Goal: Task Accomplishment & Management: Manage account settings

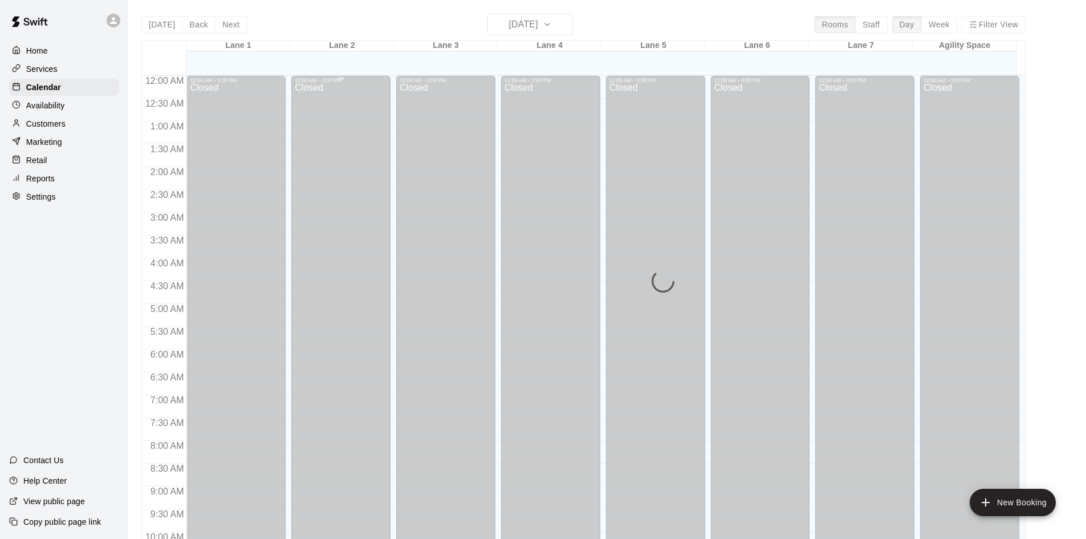
scroll to position [568, 0]
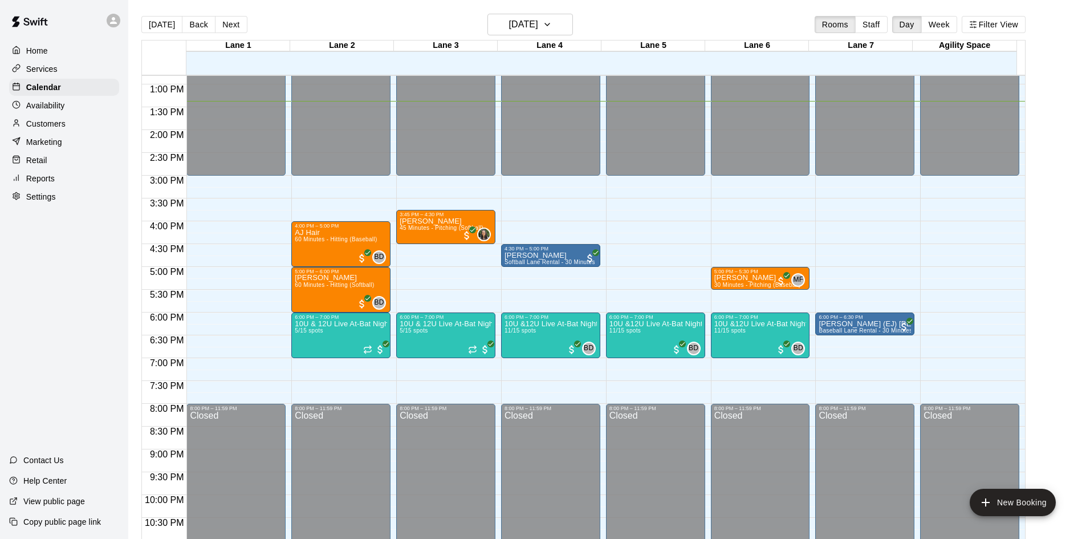
click at [52, 107] on p "Availability" at bounding box center [45, 105] width 39 height 11
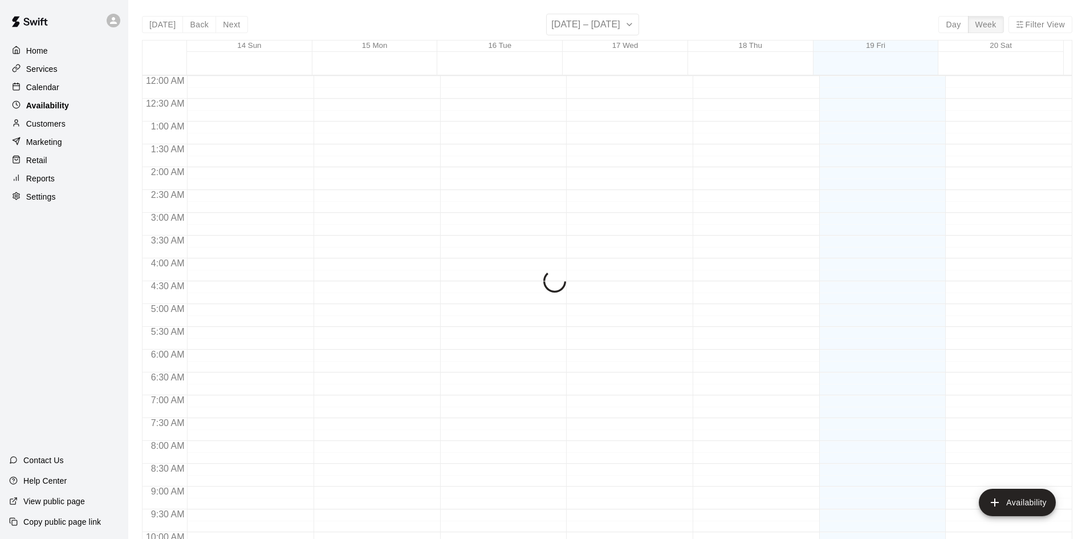
scroll to position [610, 0]
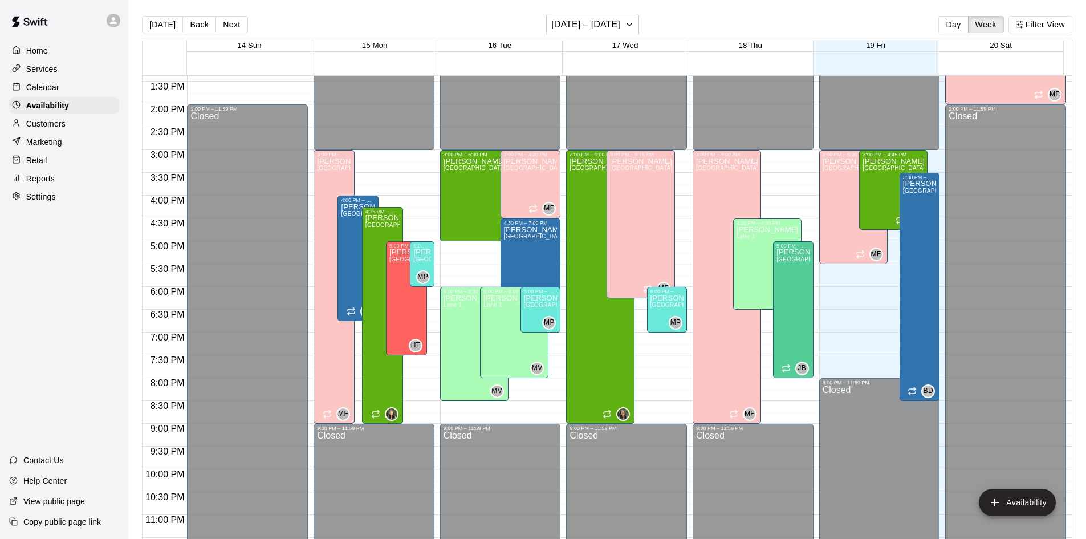
click at [50, 92] on p "Calendar" at bounding box center [42, 86] width 33 height 11
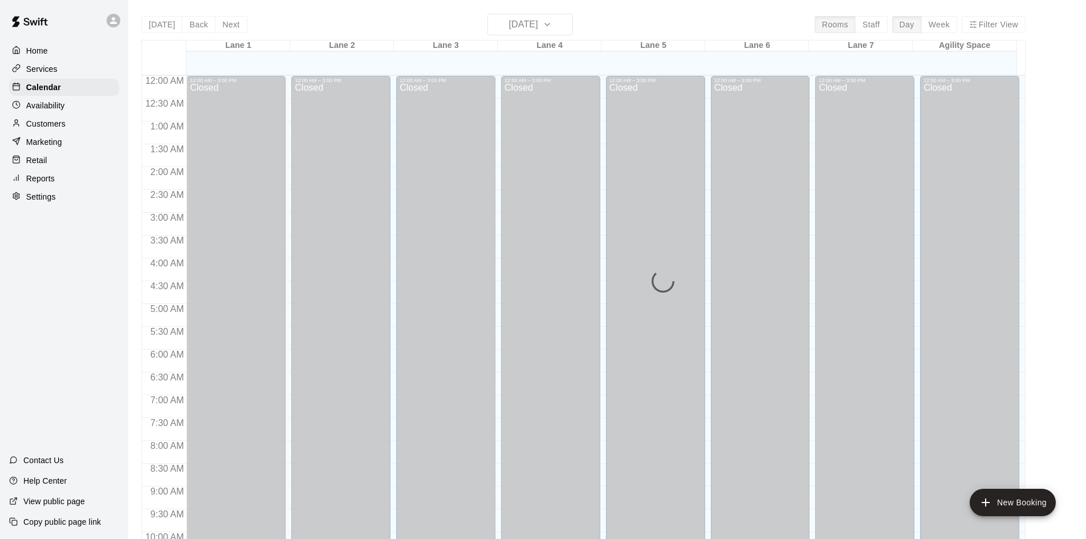
scroll to position [584, 0]
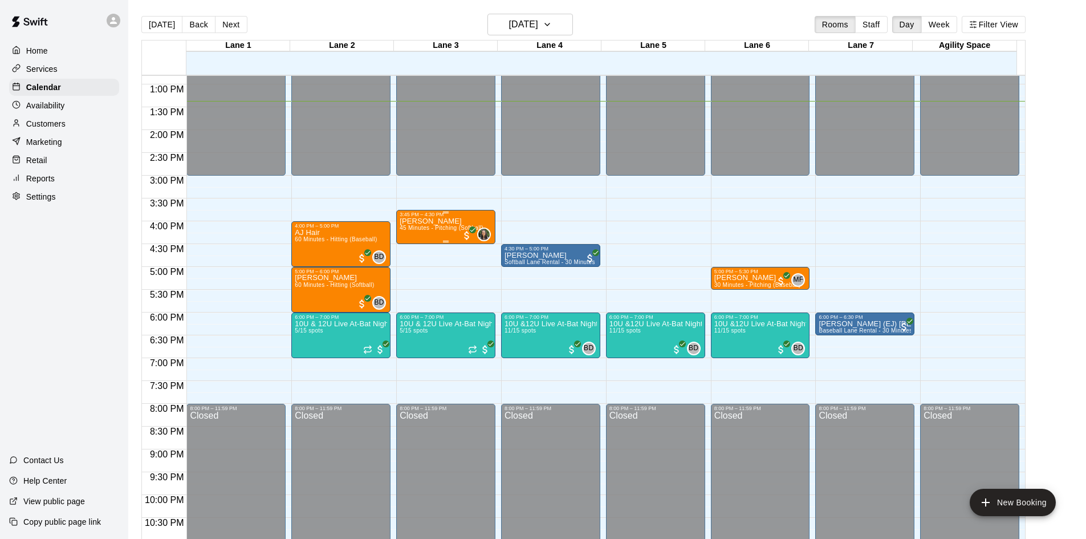
click at [434, 221] on p "[PERSON_NAME]" at bounding box center [442, 221] width 84 height 0
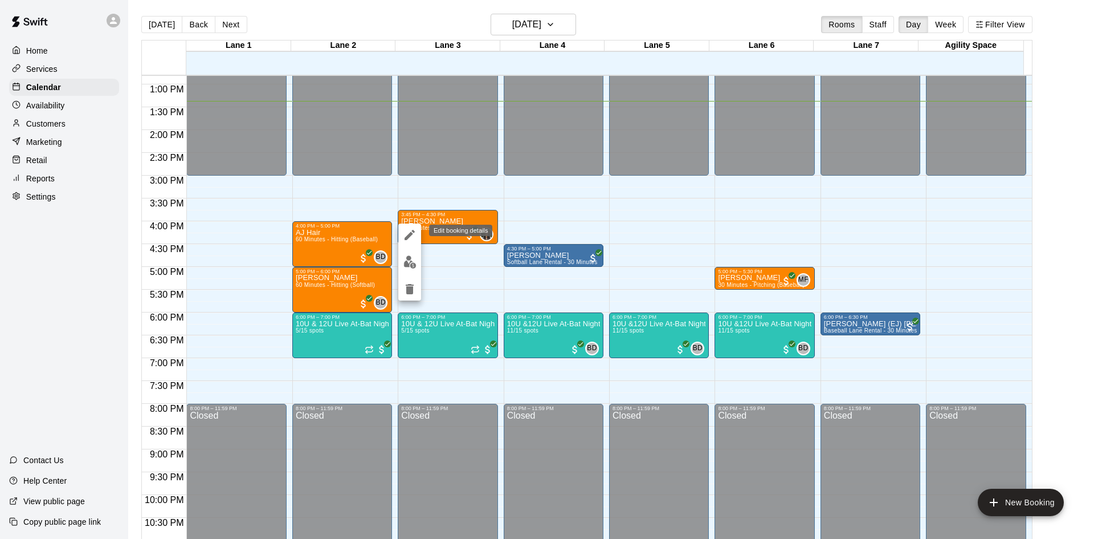
click at [414, 230] on icon "edit" at bounding box center [410, 235] width 10 height 10
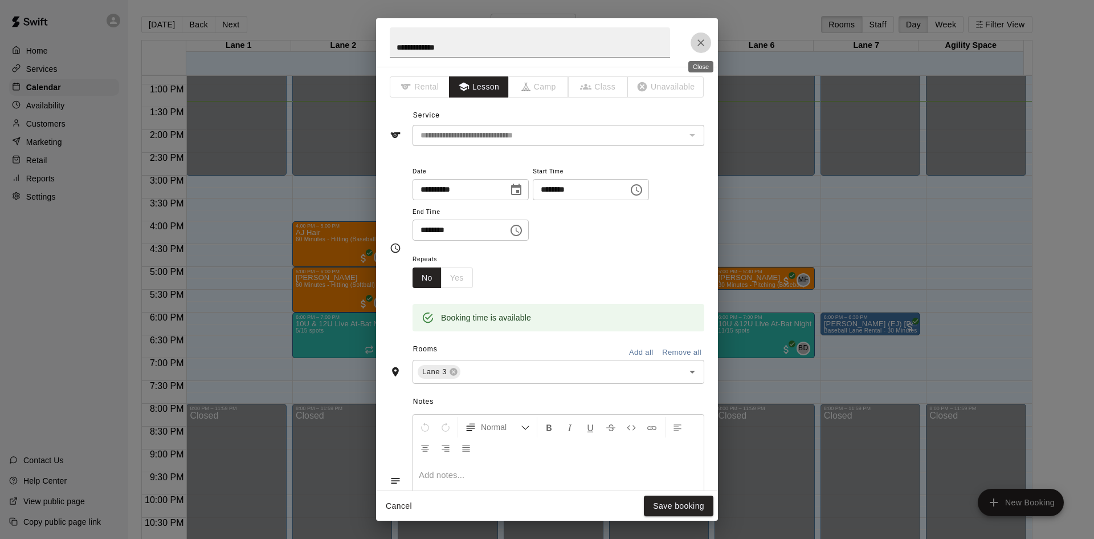
click at [705, 46] on icon "Close" at bounding box center [700, 42] width 11 height 11
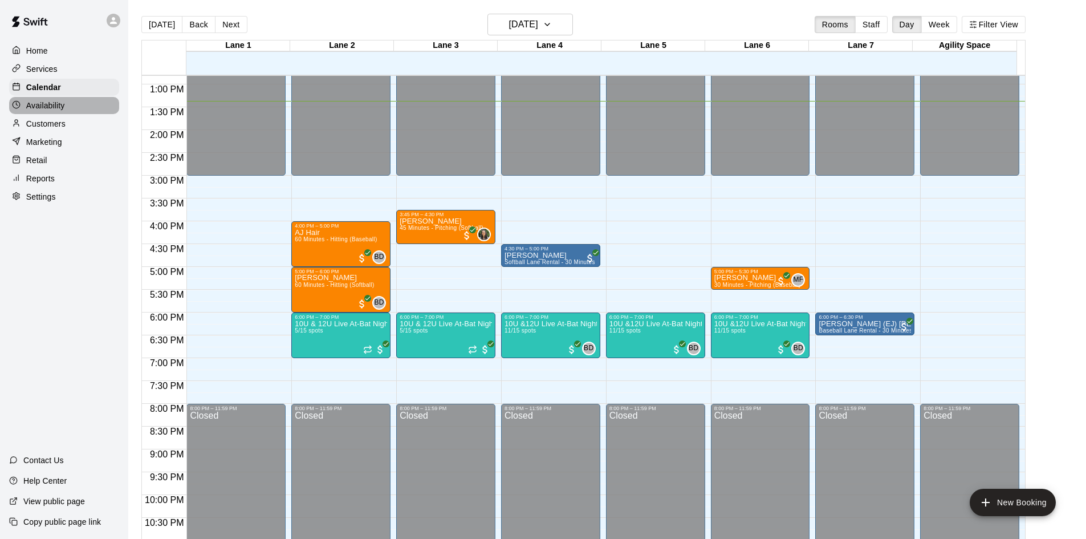
click at [52, 111] on p "Availability" at bounding box center [45, 105] width 39 height 11
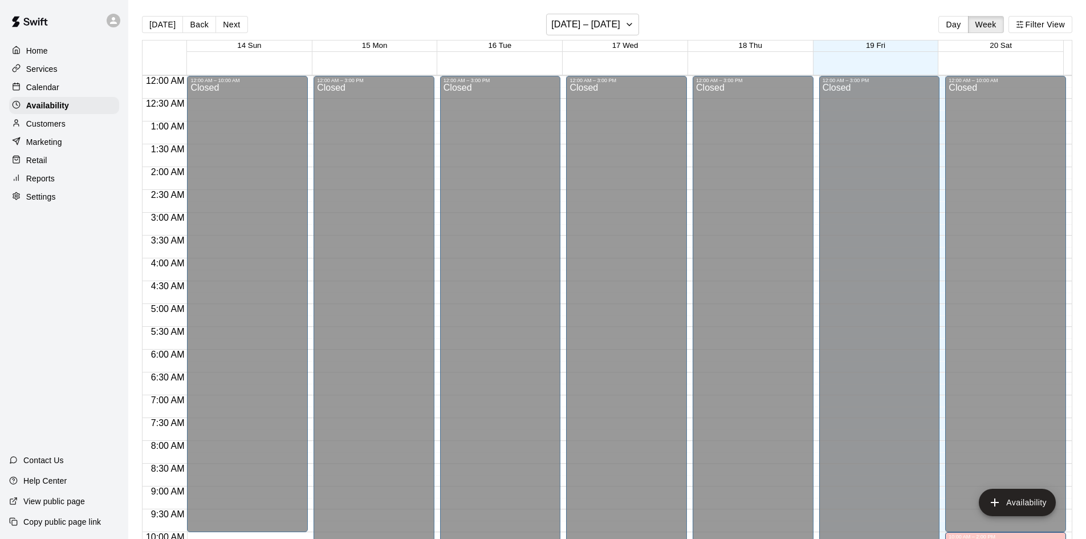
scroll to position [610, 0]
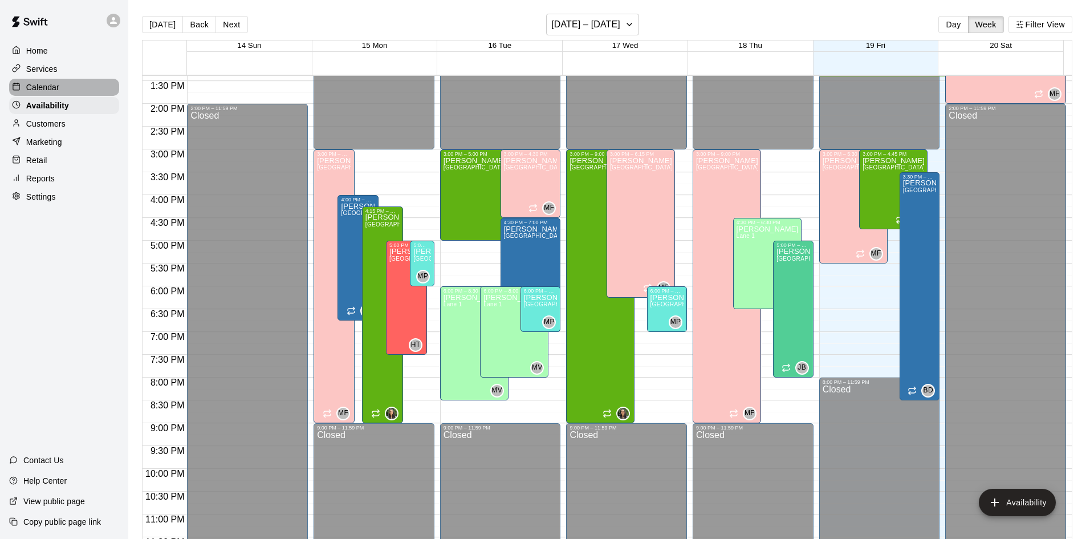
click at [46, 93] on p "Calendar" at bounding box center [42, 86] width 33 height 11
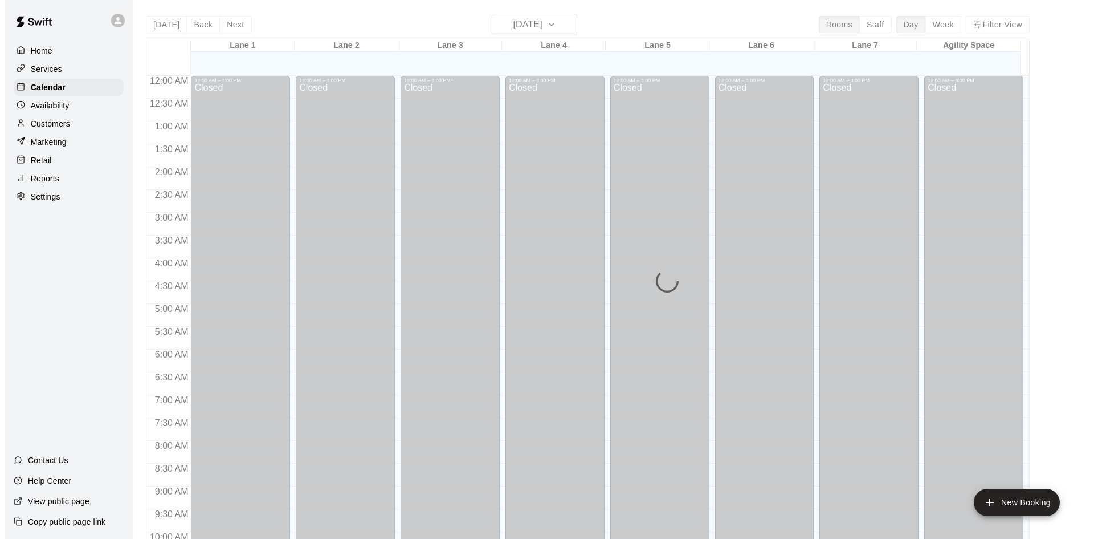
scroll to position [584, 0]
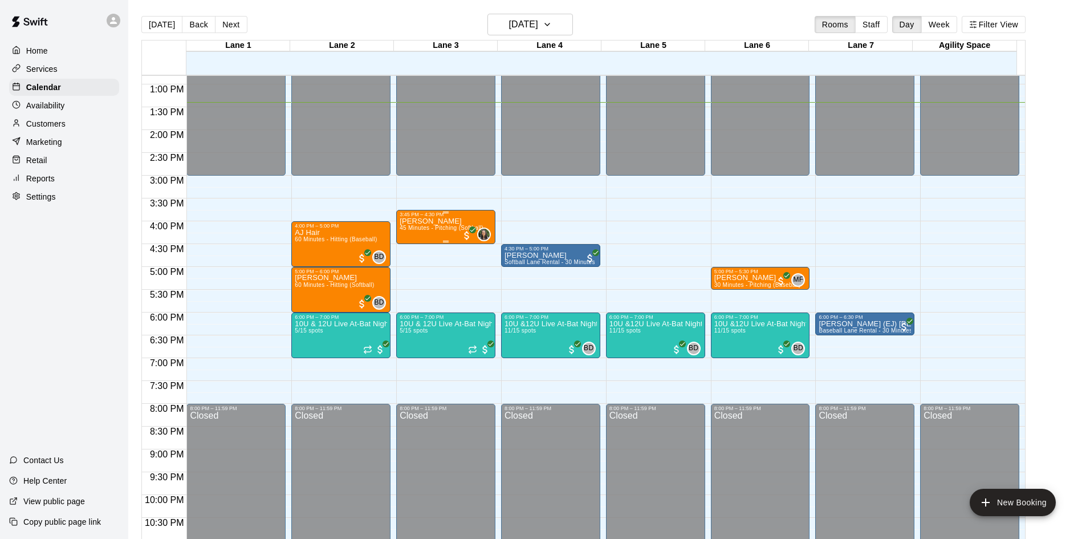
click at [417, 217] on div "3:45 PM – 4:30 PM" at bounding box center [446, 214] width 92 height 6
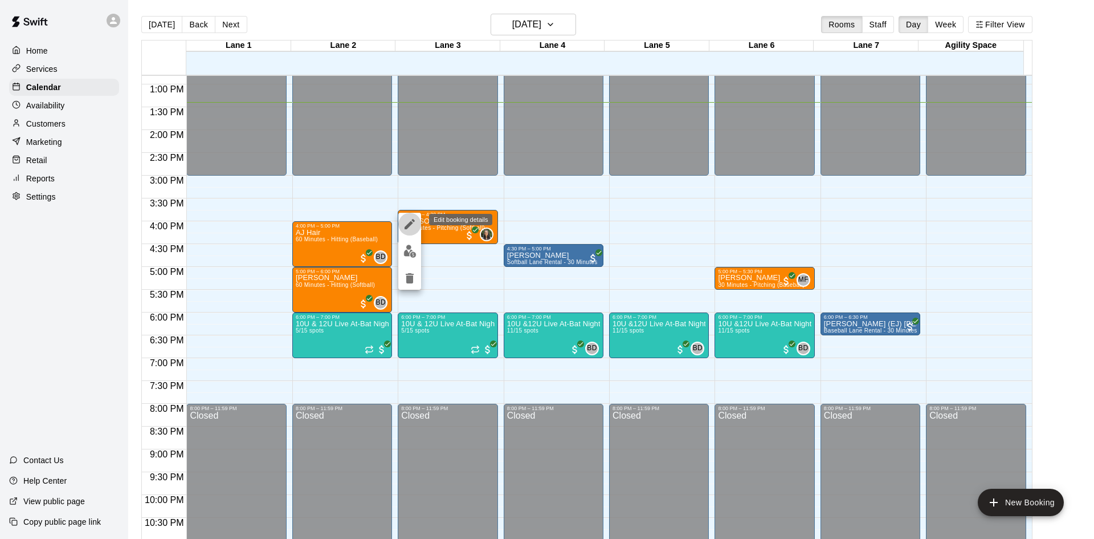
click at [415, 220] on icon "edit" at bounding box center [410, 224] width 14 height 14
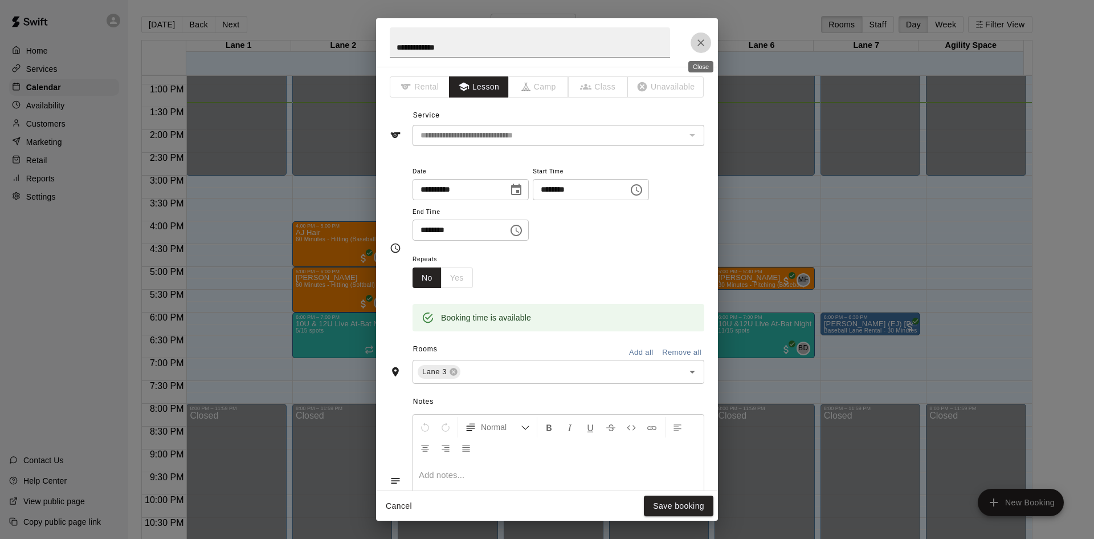
click at [702, 45] on icon "Close" at bounding box center [700, 42] width 11 height 11
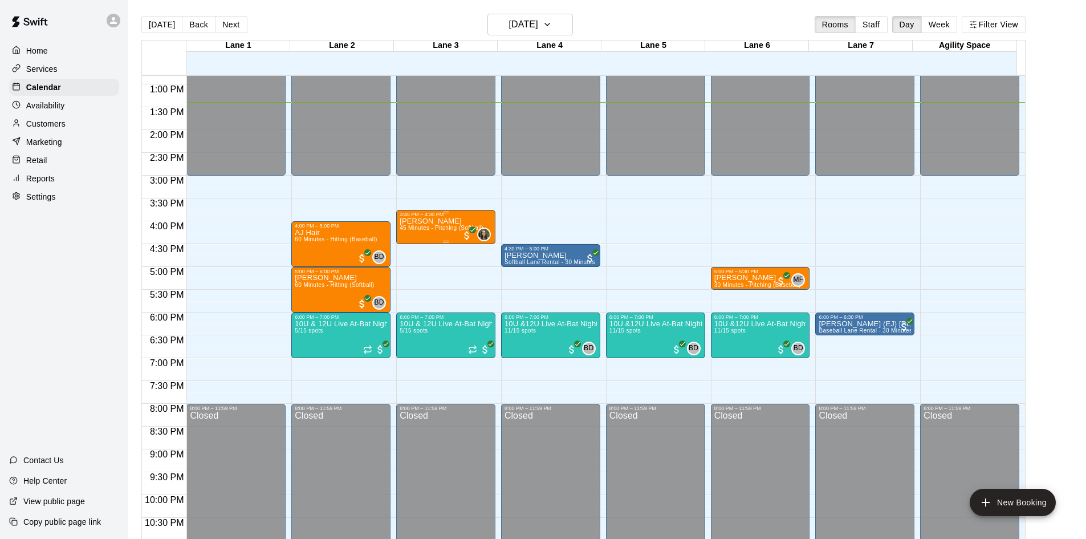
click at [419, 221] on p "[PERSON_NAME]" at bounding box center [442, 221] width 84 height 0
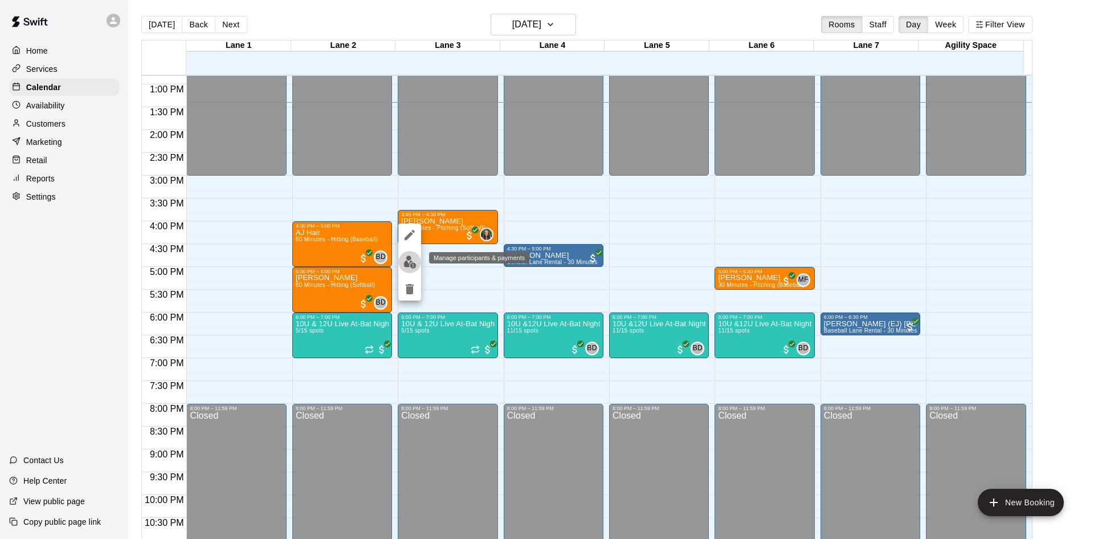
click at [407, 261] on img "edit" at bounding box center [410, 261] width 13 height 13
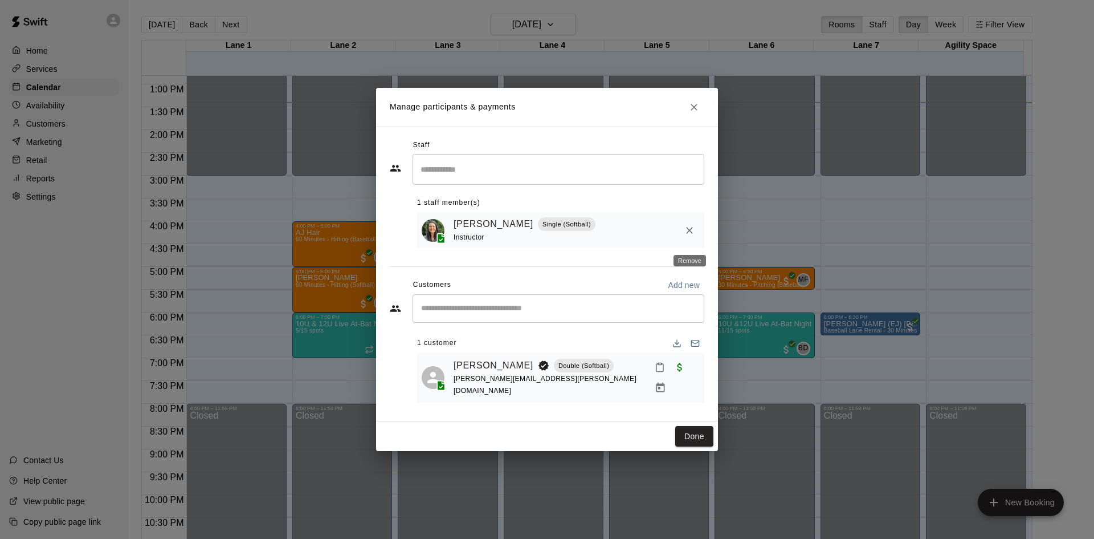
click at [690, 235] on icon "Remove" at bounding box center [689, 230] width 11 height 11
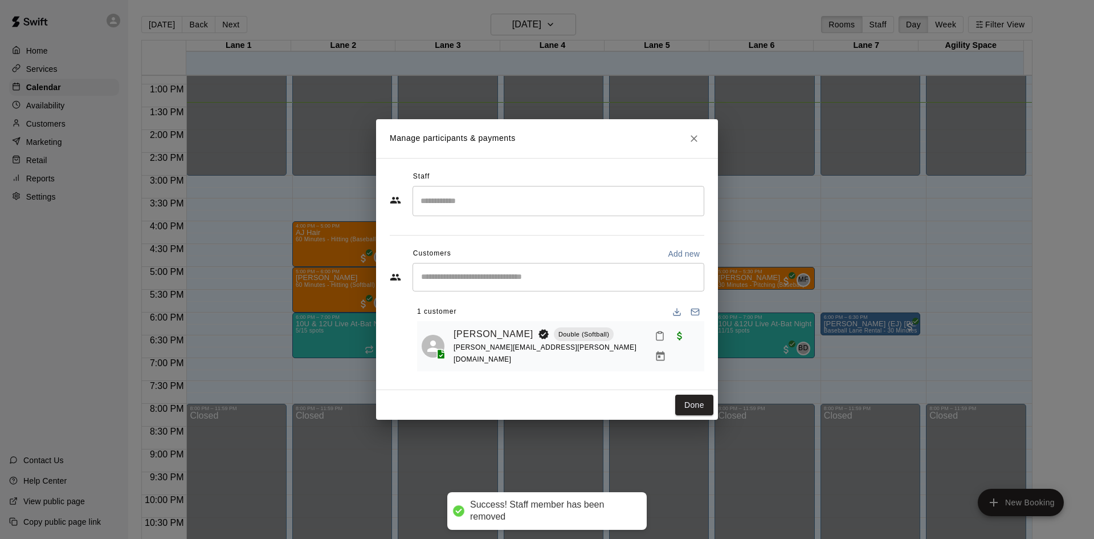
click at [479, 205] on input "Search staff" at bounding box center [559, 201] width 282 height 20
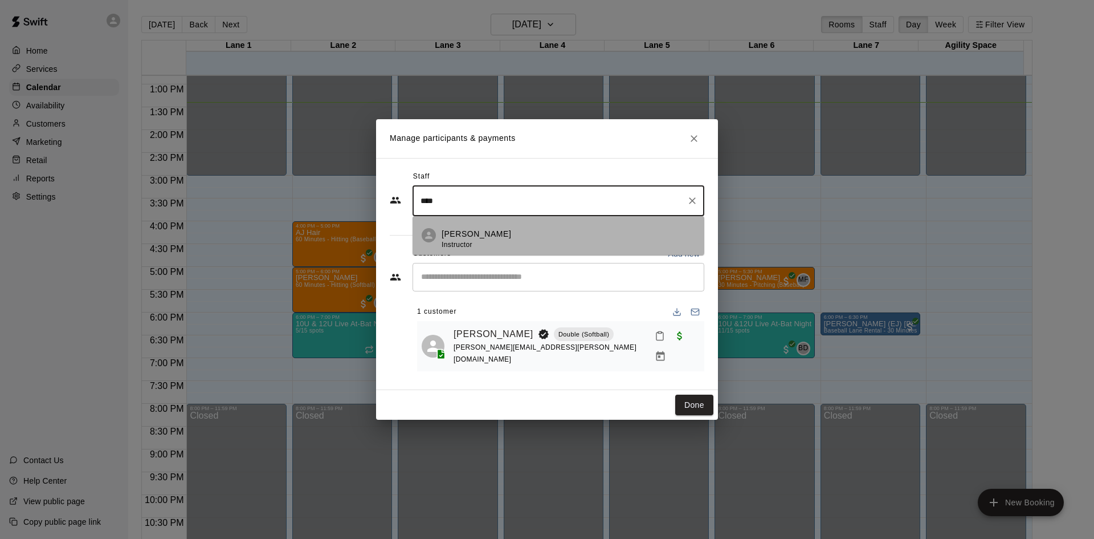
click at [483, 242] on div "[PERSON_NAME] Instructor" at bounding box center [569, 239] width 254 height 22
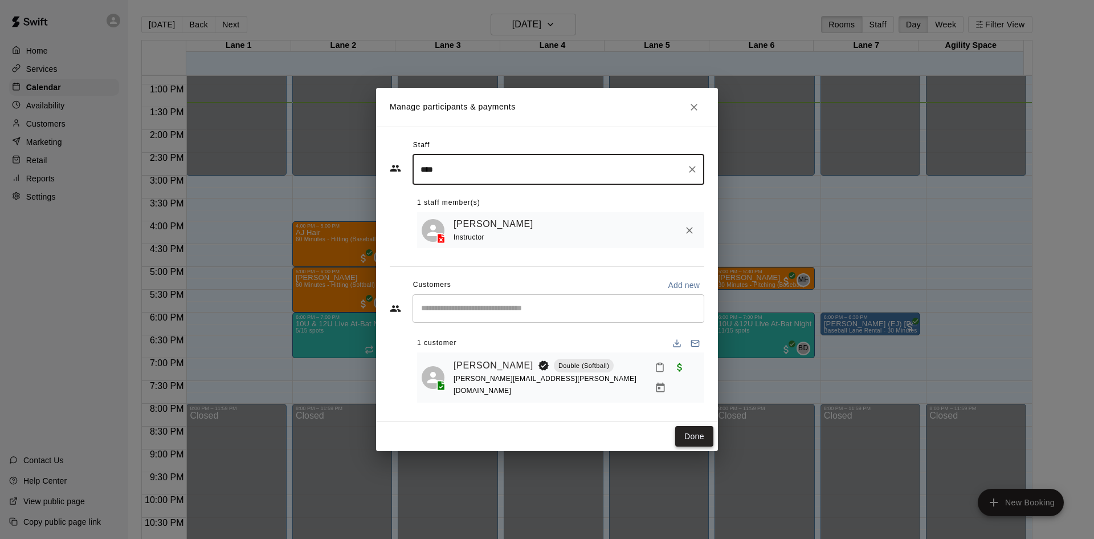
type input "****"
click at [691, 430] on button "Done" at bounding box center [694, 436] width 38 height 21
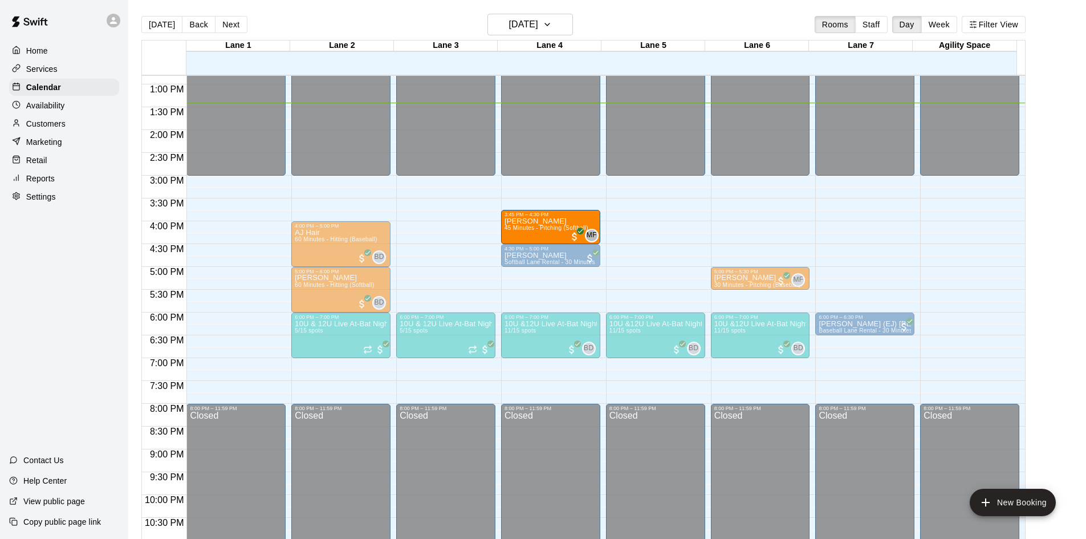
drag, startPoint x: 449, startPoint y: 226, endPoint x: 523, endPoint y: 227, distance: 73.5
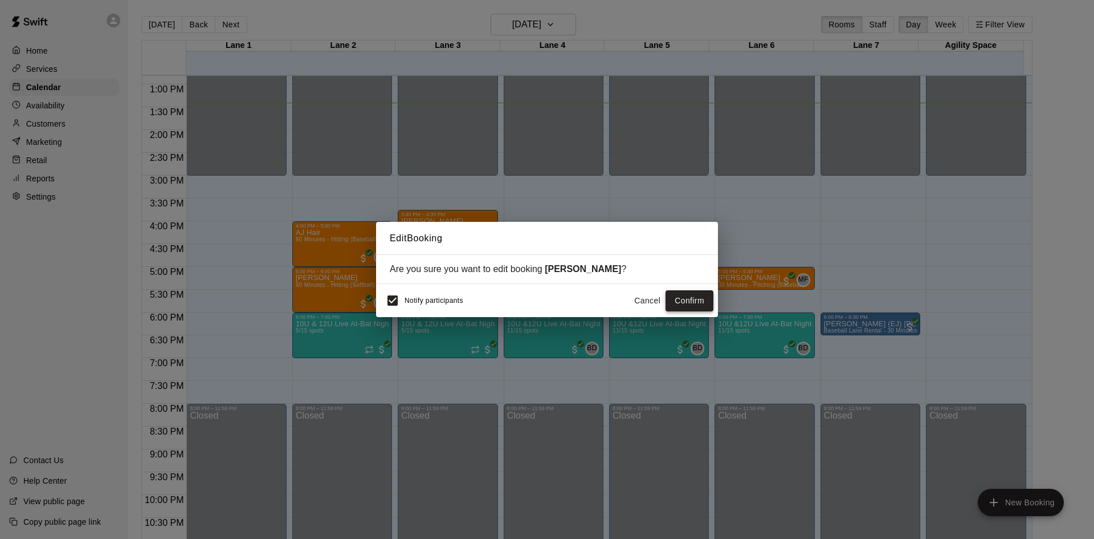
click at [703, 299] on button "Confirm" at bounding box center [690, 300] width 48 height 21
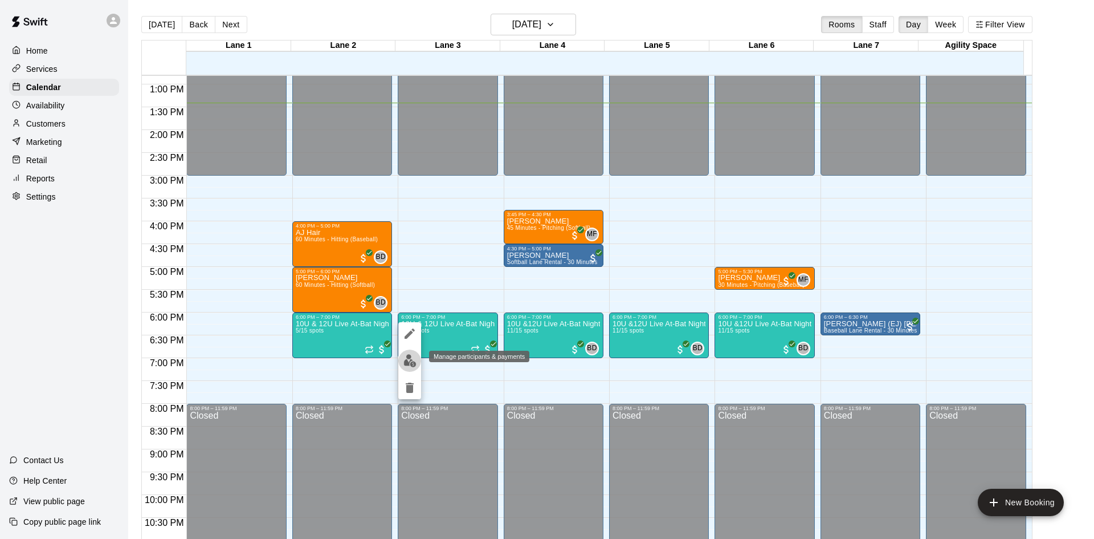
click at [413, 361] on img "edit" at bounding box center [410, 360] width 13 height 13
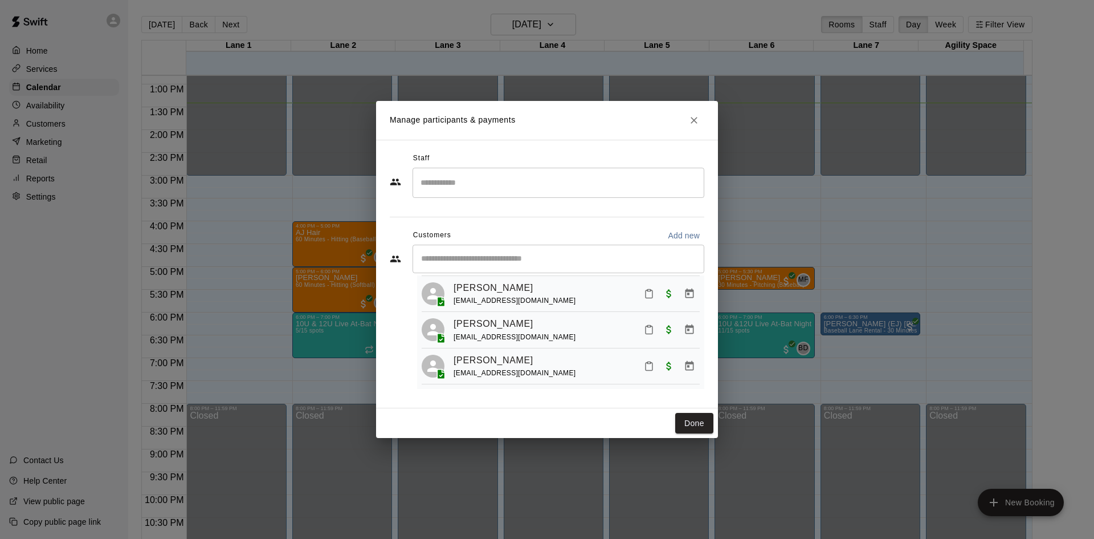
scroll to position [107, 0]
click at [695, 122] on icon "Close" at bounding box center [693, 120] width 11 height 11
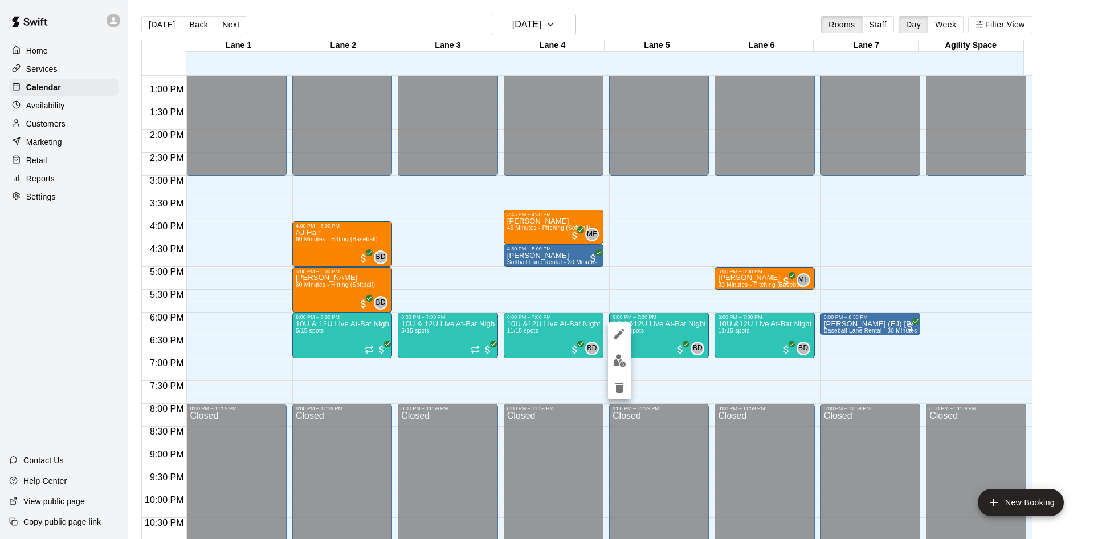
click at [623, 361] on img "edit" at bounding box center [619, 360] width 13 height 13
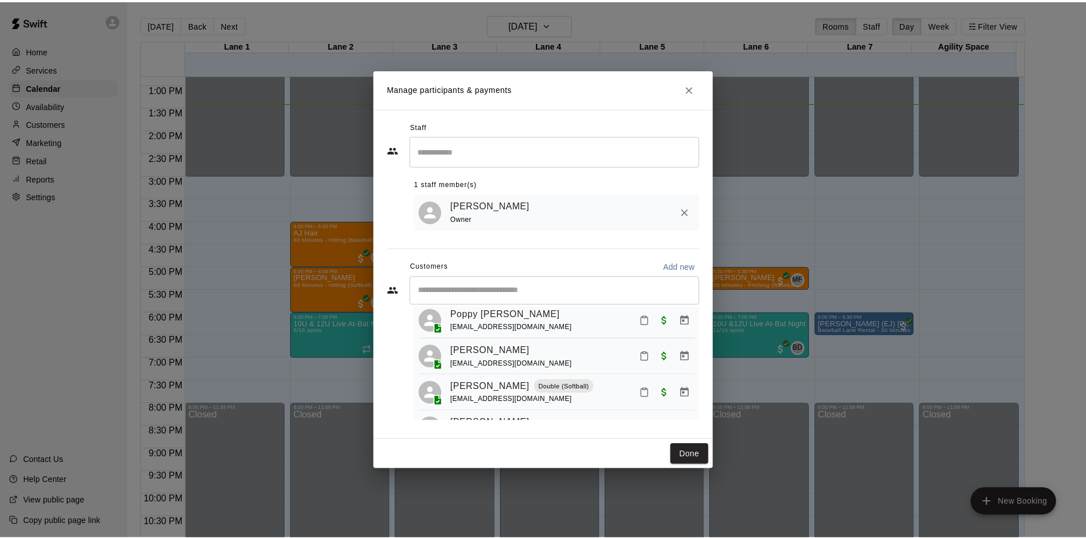
scroll to position [335, 0]
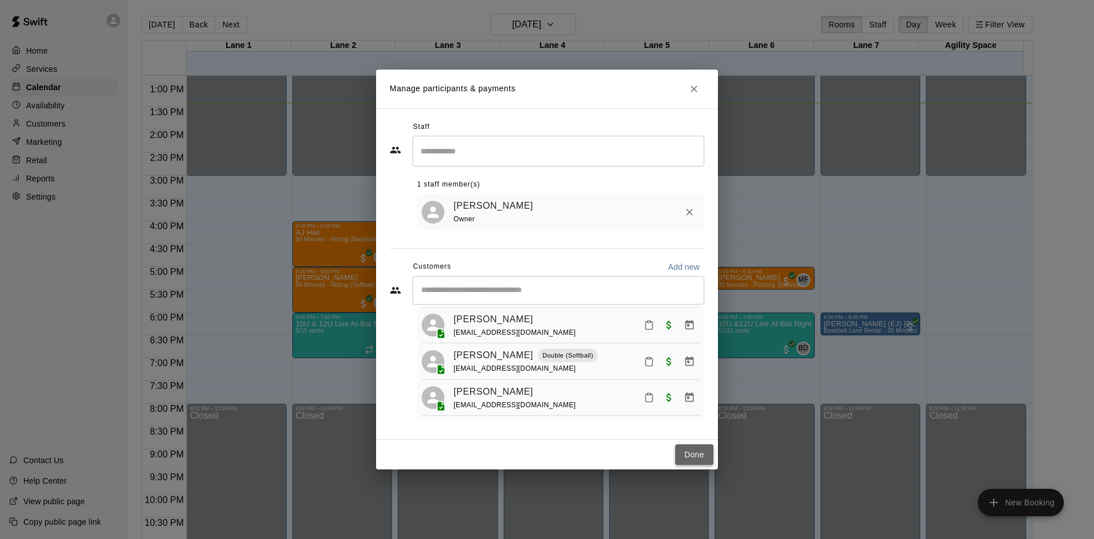
click at [704, 455] on button "Done" at bounding box center [694, 454] width 38 height 21
